Goal: Task Accomplishment & Management: Manage account settings

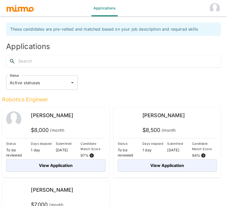
click at [214, 9] on img "account of current user" at bounding box center [215, 8] width 10 height 10
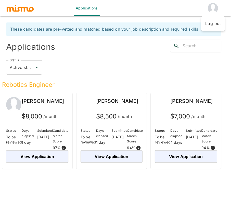
click at [209, 27] on li "Log out" at bounding box center [213, 23] width 24 height 10
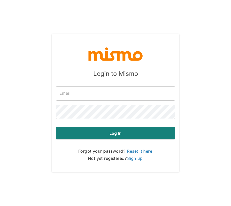
click at [111, 95] on input "text" at bounding box center [115, 93] width 119 height 14
type input "[EMAIL_ADDRESS][DOMAIN_NAME]"
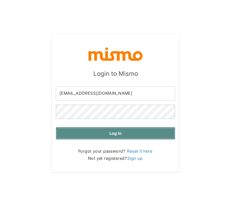
click at [144, 132] on button "Log in" at bounding box center [115, 133] width 119 height 12
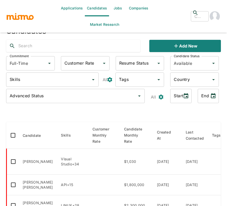
click at [109, 4] on link "Jobs" at bounding box center [118, 8] width 18 height 16
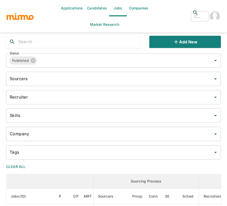
click at [175, 127] on div "Company" at bounding box center [113, 134] width 215 height 14
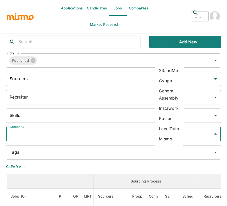
scroll to position [77, 0]
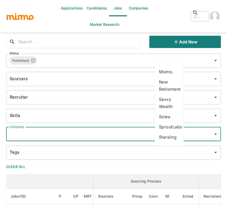
click at [168, 103] on li "Savvy Wealth" at bounding box center [169, 102] width 29 height 17
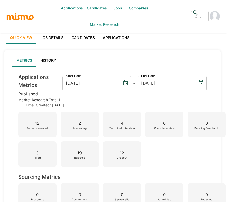
click at [114, 39] on link "Applications" at bounding box center [116, 38] width 35 height 12
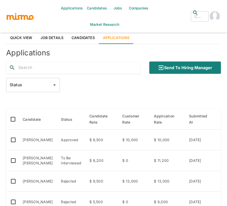
click at [56, 82] on icon "Open" at bounding box center [55, 85] width 6 height 6
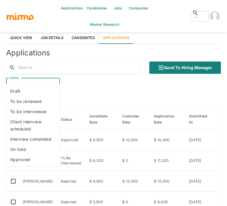
click at [39, 159] on li "Approved" at bounding box center [33, 159] width 54 height 10
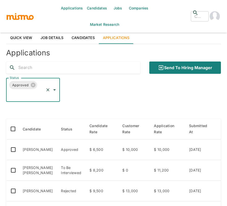
click at [95, 78] on div "Status Approved Status" at bounding box center [113, 90] width 215 height 24
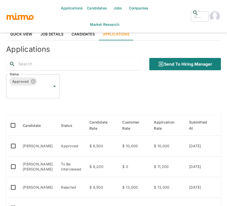
scroll to position [3, 0]
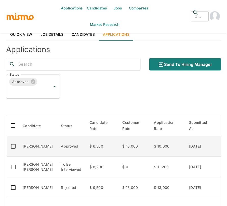
click at [38, 137] on td "[PERSON_NAME]" at bounding box center [38, 146] width 38 height 21
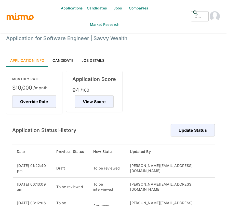
click at [58, 64] on link "Candidate" at bounding box center [63, 60] width 29 height 12
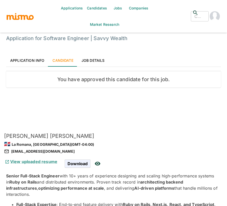
click at [154, 154] on div "View uploaded resume Download" at bounding box center [113, 161] width 223 height 14
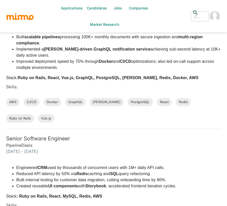
scroll to position [800, 0]
